Goal: Transaction & Acquisition: Purchase product/service

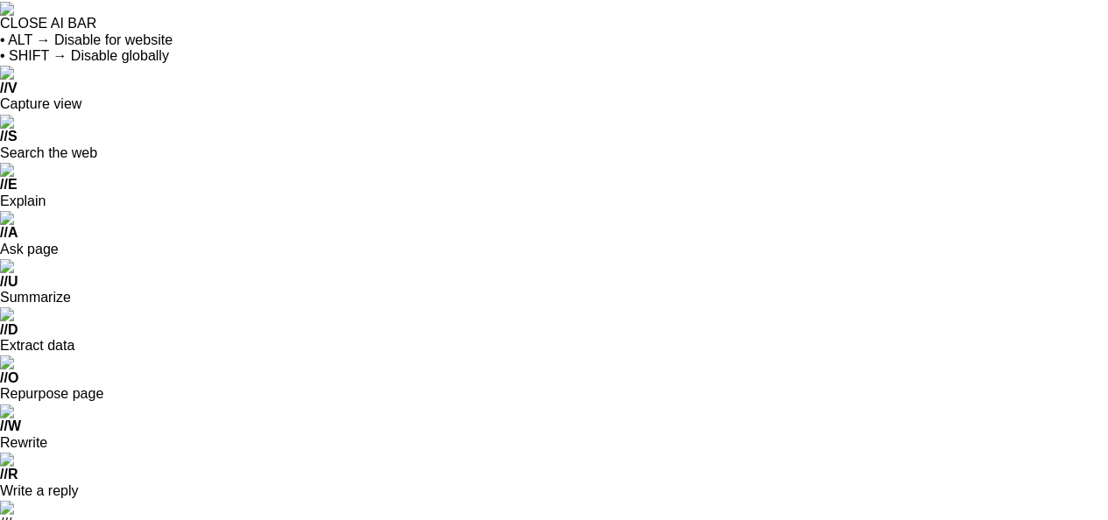
scroll to position [16, 0]
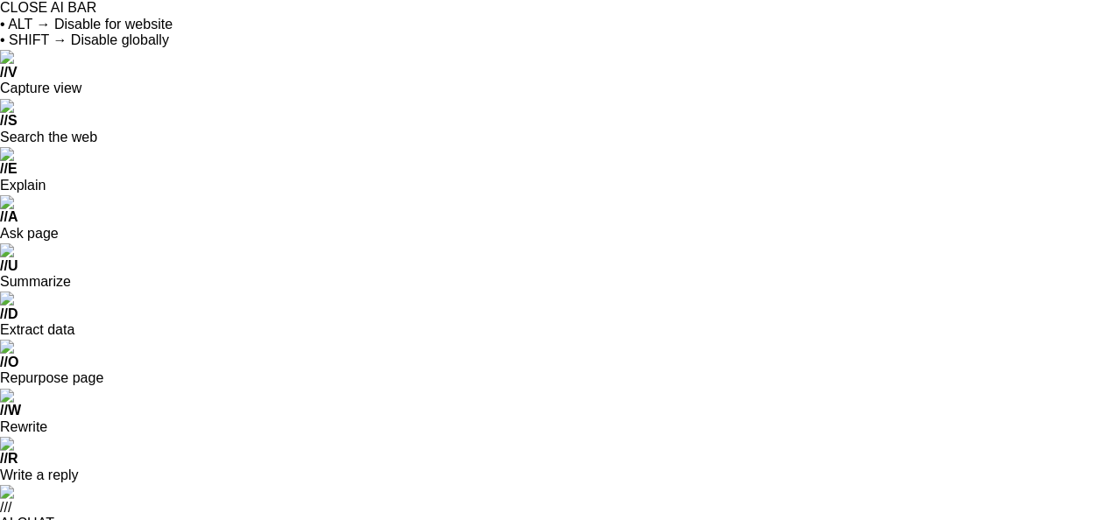
select select "Avianca LifeMiles"
type input "49000"
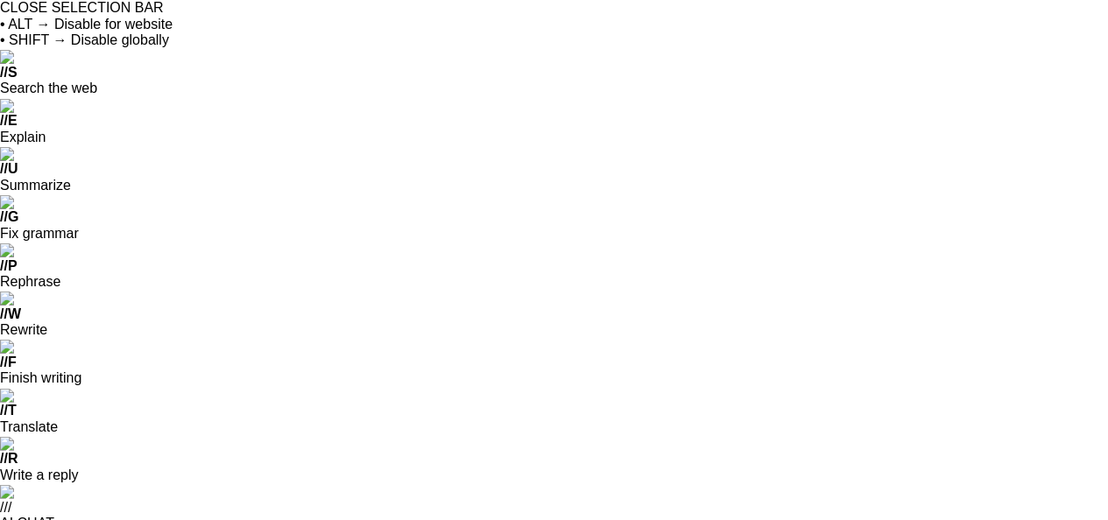
drag, startPoint x: 693, startPoint y: 344, endPoint x: 788, endPoint y: 341, distance: 94.6
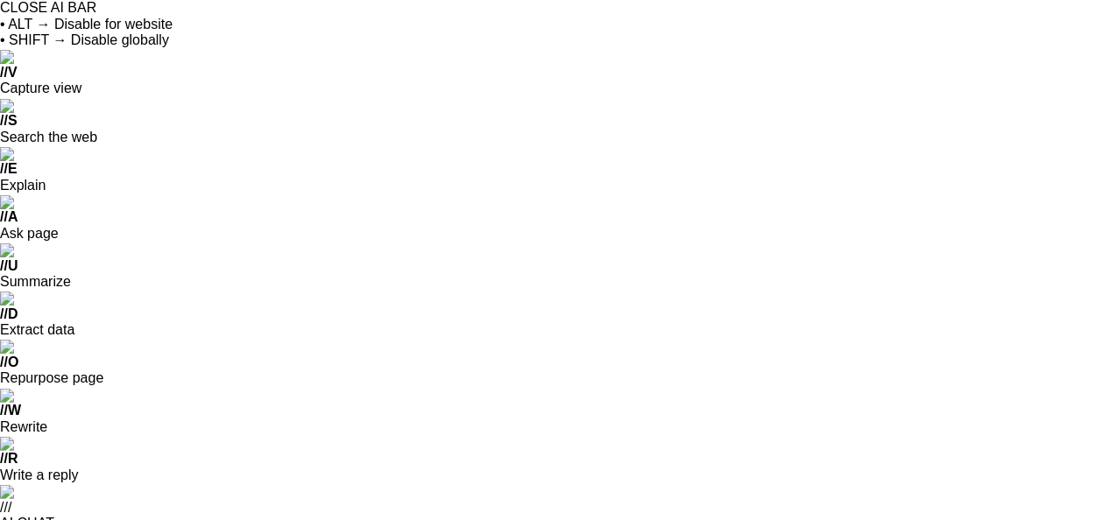
drag, startPoint x: 750, startPoint y: 348, endPoint x: 692, endPoint y: 334, distance: 60.5
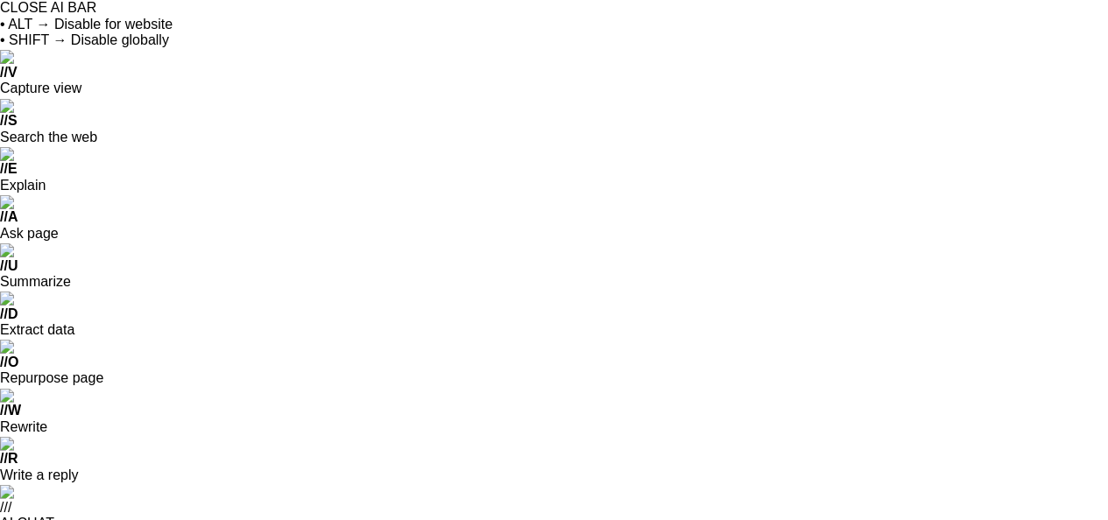
type input "49000"
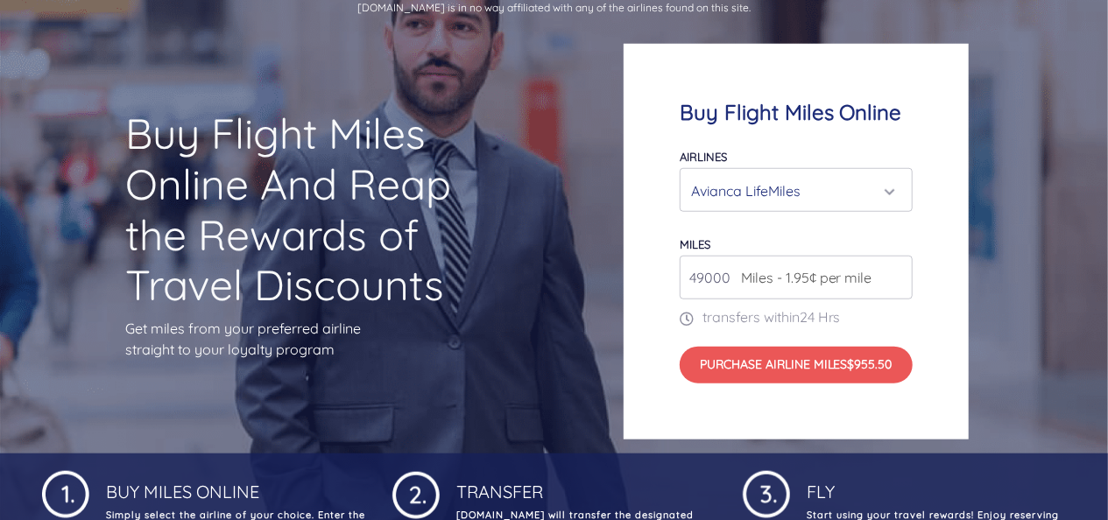
scroll to position [0, 0]
